Goal: Task Accomplishment & Management: Manage account settings

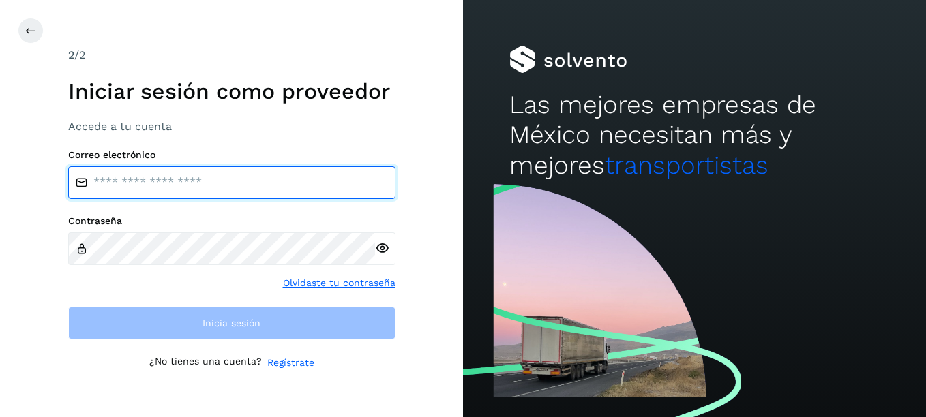
click at [200, 186] on input "email" at bounding box center [231, 182] width 327 height 33
paste input "**********"
type input "**********"
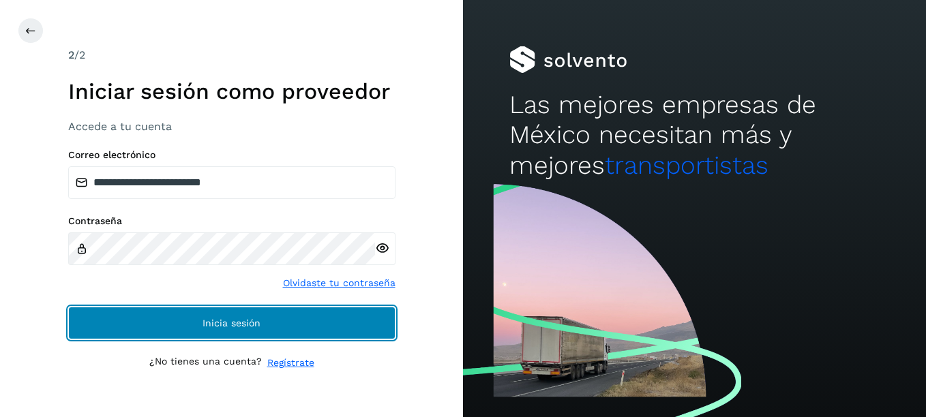
click at [191, 323] on button "Inicia sesión" at bounding box center [231, 323] width 327 height 33
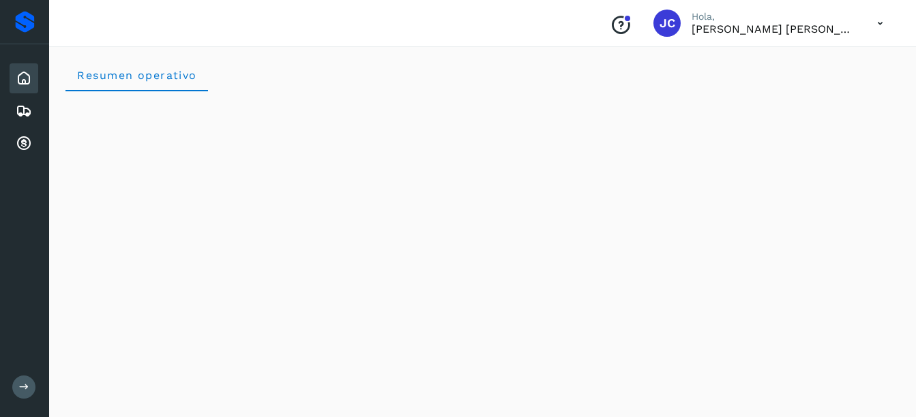
click at [875, 23] on icon at bounding box center [880, 24] width 28 height 28
click at [20, 113] on icon at bounding box center [24, 111] width 16 height 16
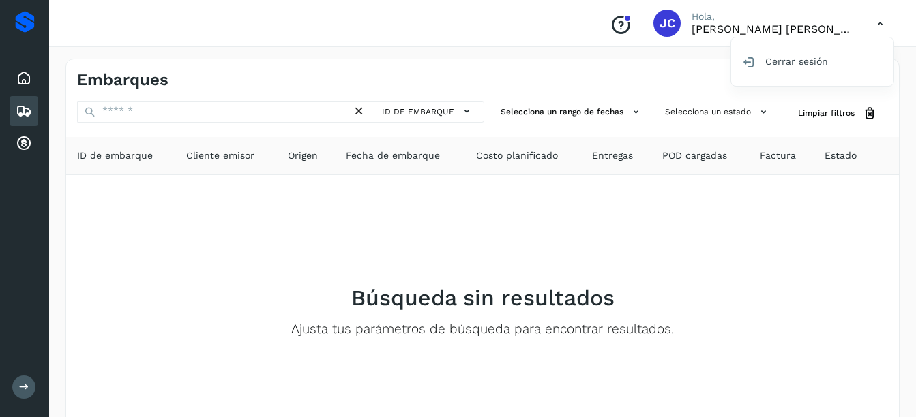
click at [592, 108] on div at bounding box center [458, 208] width 916 height 417
click at [718, 108] on button "Selecciona un estado" at bounding box center [718, 112] width 117 height 23
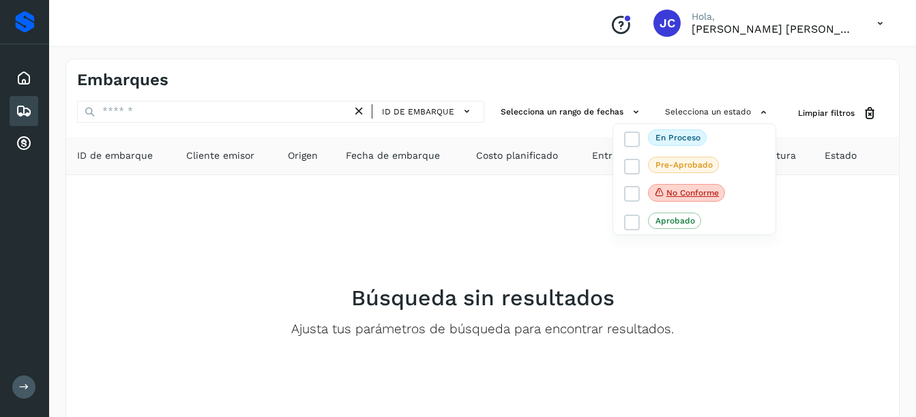
click at [799, 126] on div at bounding box center [458, 208] width 916 height 417
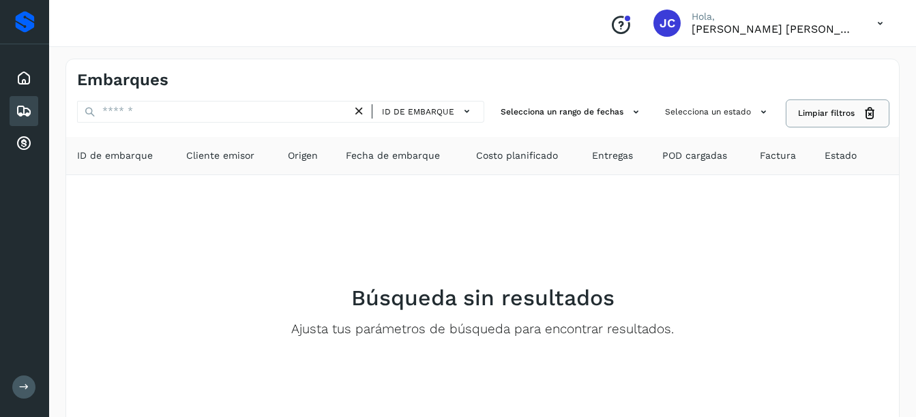
click at [816, 118] on span "Limpiar filtros" at bounding box center [826, 113] width 57 height 12
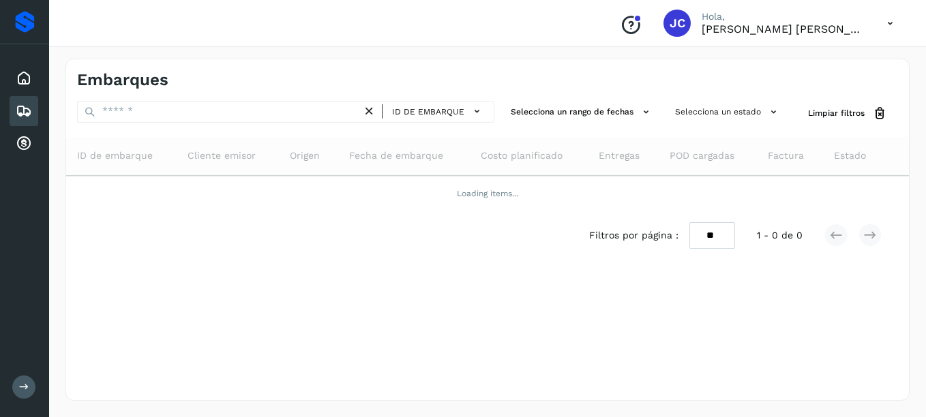
click at [784, 153] on span "Factura" at bounding box center [786, 156] width 36 height 14
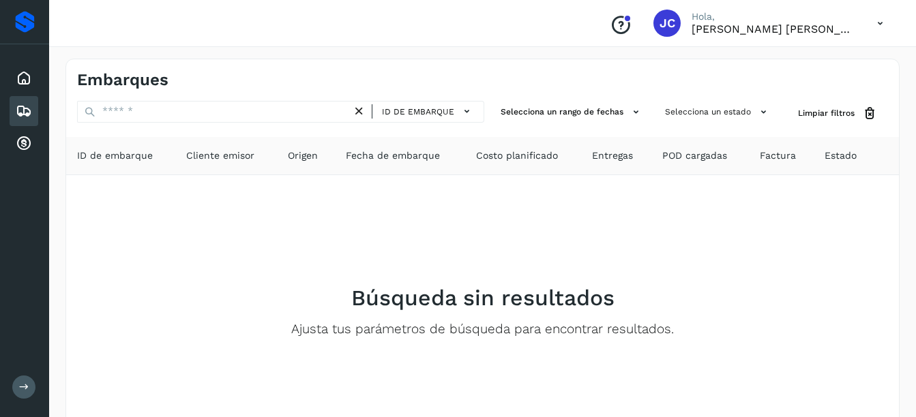
click at [784, 158] on span "Factura" at bounding box center [778, 156] width 36 height 14
click at [672, 156] on span "POD cargadas" at bounding box center [694, 156] width 65 height 14
click at [585, 154] on th "Entregas" at bounding box center [616, 156] width 70 height 38
click at [492, 154] on span "Costo planificado" at bounding box center [517, 156] width 82 height 14
click at [386, 154] on span "Fecha de embarque" at bounding box center [393, 156] width 94 height 14
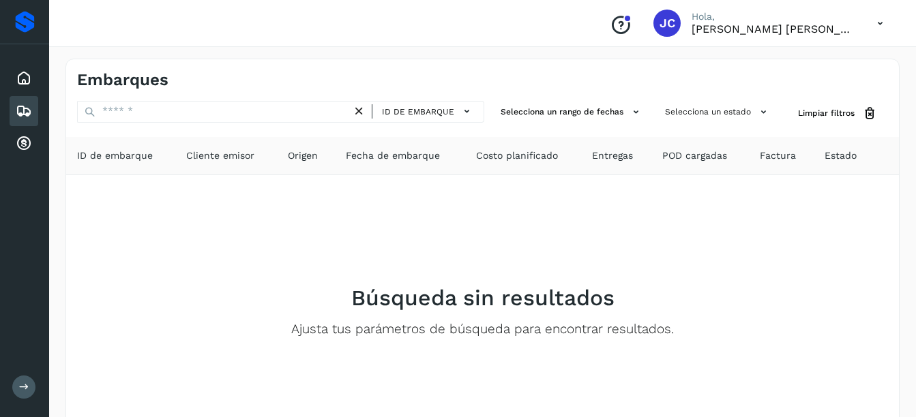
click at [237, 159] on span "Cliente emisor" at bounding box center [220, 156] width 68 height 14
click at [119, 156] on span "ID de embarque" at bounding box center [115, 156] width 76 height 14
click at [28, 143] on icon at bounding box center [24, 144] width 16 height 16
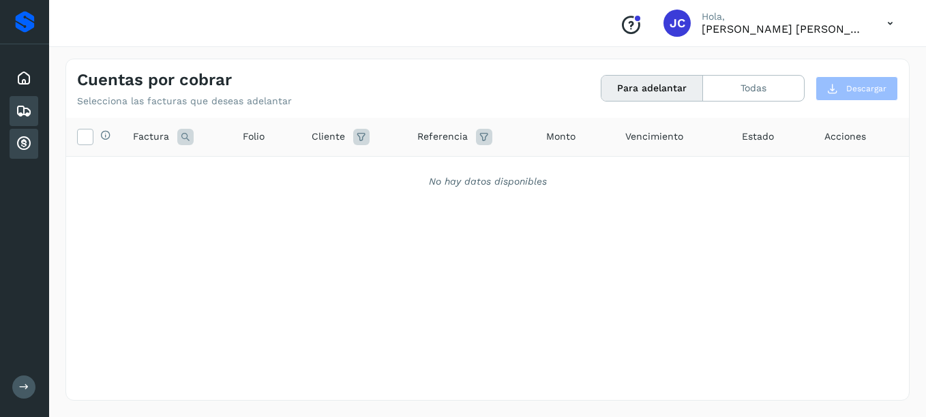
click at [25, 108] on icon at bounding box center [24, 111] width 16 height 16
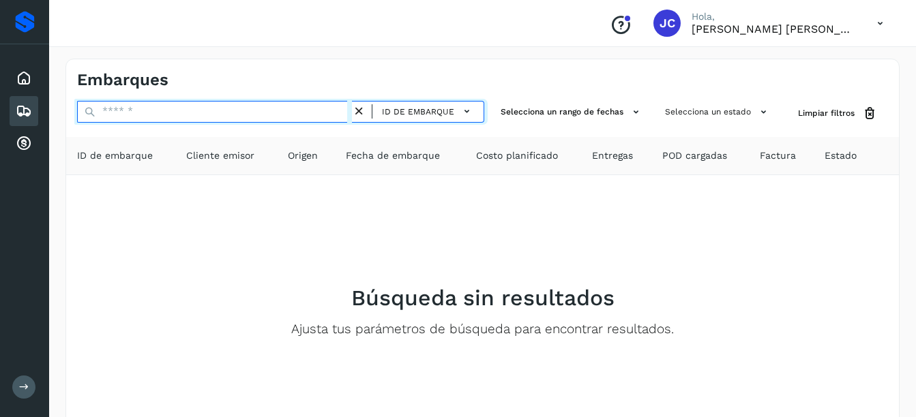
click at [204, 109] on input "text" at bounding box center [214, 112] width 275 height 22
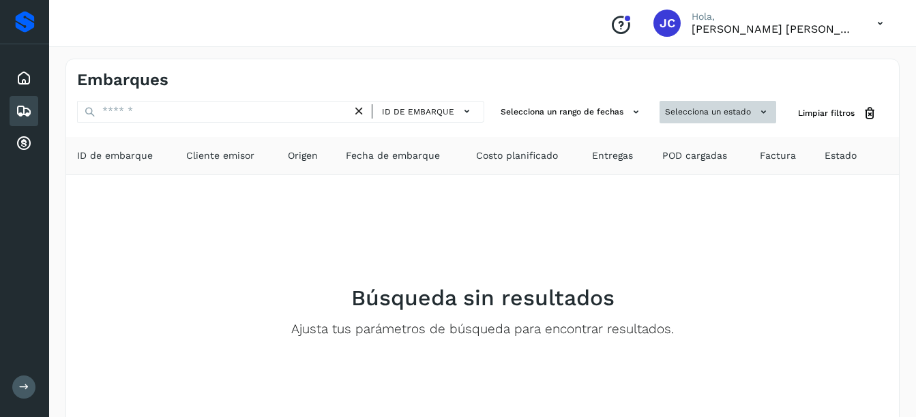
click at [764, 113] on icon at bounding box center [763, 112] width 14 height 14
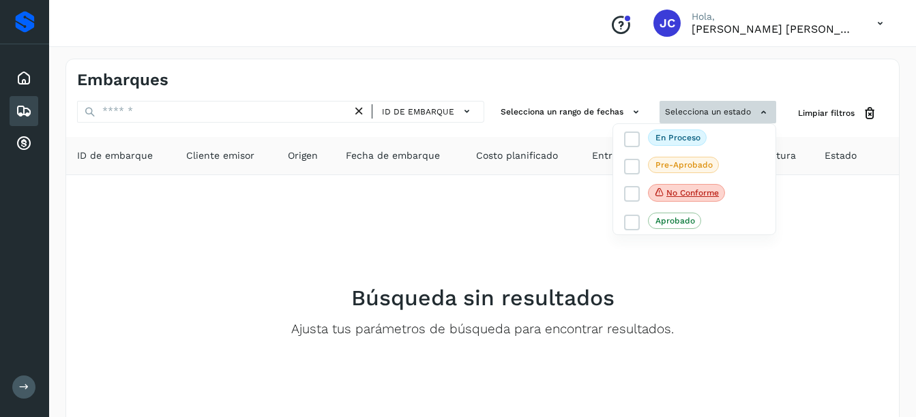
click at [764, 113] on div at bounding box center [458, 208] width 916 height 417
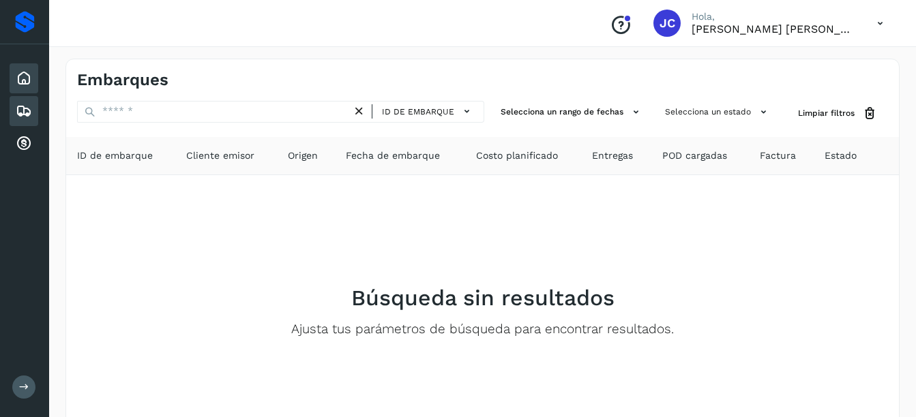
click at [29, 77] on icon at bounding box center [24, 78] width 16 height 16
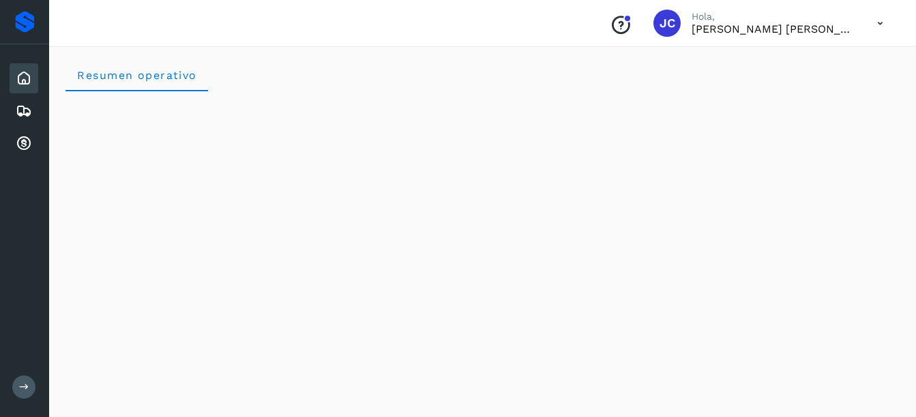
click at [623, 25] on icon "Conoce nuestros beneficios" at bounding box center [621, 25] width 22 height 22
